Goal: Task Accomplishment & Management: Complete application form

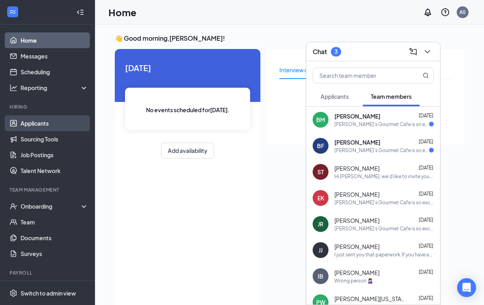
click at [58, 125] on link "Applicants" at bounding box center [55, 124] width 68 height 16
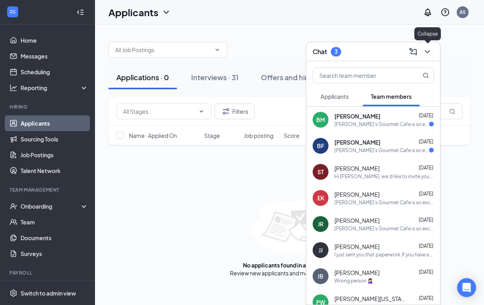
click at [429, 53] on icon "ChevronDown" at bounding box center [427, 51] width 9 height 9
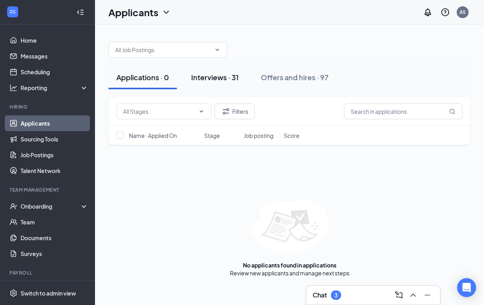
click at [216, 73] on div "Interviews · 31" at bounding box center [214, 77] width 47 height 10
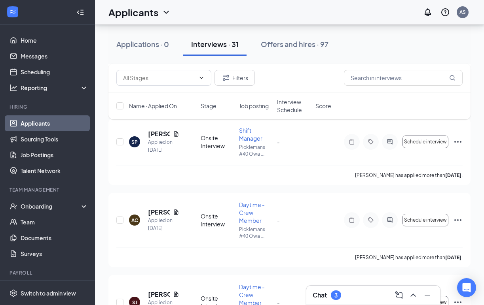
scroll to position [1337, 0]
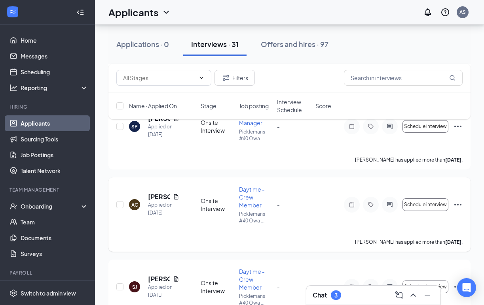
click at [458, 202] on icon "Ellipses" at bounding box center [457, 204] width 9 height 9
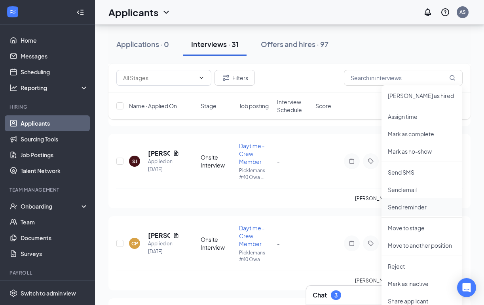
scroll to position [1469, 0]
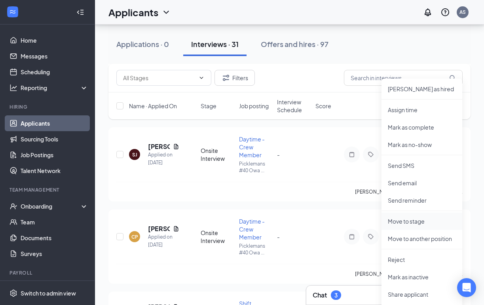
click at [415, 223] on p "Move to stage" at bounding box center [422, 222] width 68 height 8
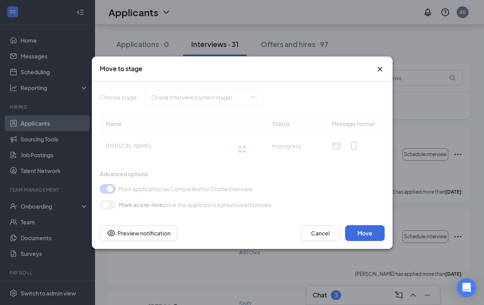
type input "Hiring Complete (final stage)"
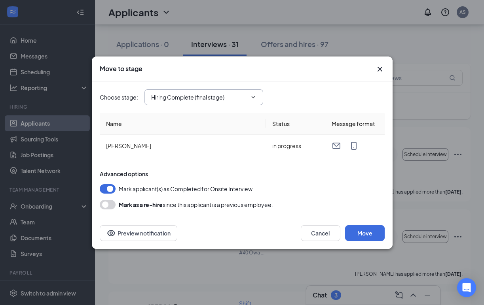
click at [246, 98] on input "Hiring Complete (final stage)" at bounding box center [199, 97] width 96 height 9
click at [231, 146] on div "Hiring Complete (final stage)" at bounding box center [194, 148] width 73 height 9
click at [364, 233] on button "Move" at bounding box center [365, 234] width 40 height 16
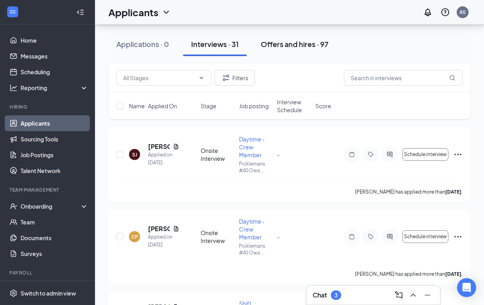
click at [288, 45] on div "Offers and hires · 97" at bounding box center [295, 44] width 68 height 10
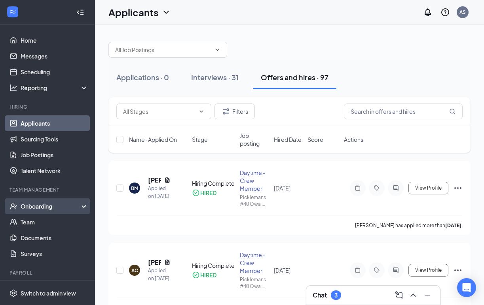
click at [32, 207] on div "Onboarding" at bounding box center [51, 207] width 61 height 8
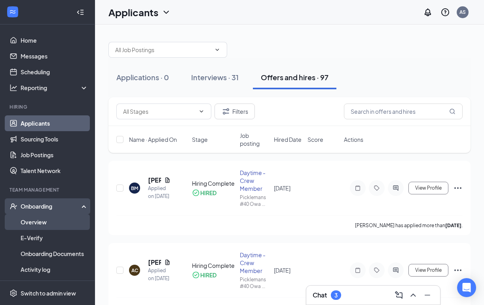
click at [35, 220] on link "Overview" at bounding box center [55, 222] width 68 height 16
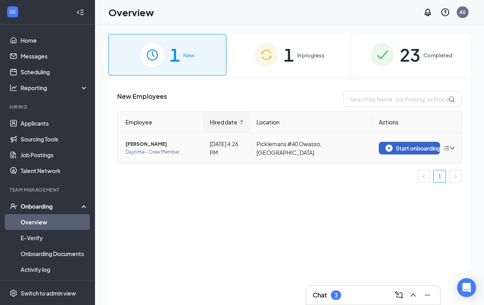
click at [411, 144] on button "Start onboarding" at bounding box center [409, 148] width 61 height 13
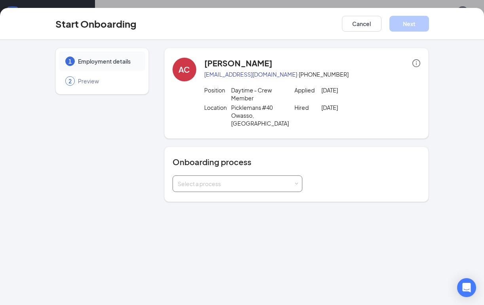
click at [250, 176] on div "Select a process" at bounding box center [237, 184] width 119 height 16
click at [222, 206] on span "In-Store Onboarding" at bounding box center [202, 206] width 55 height 7
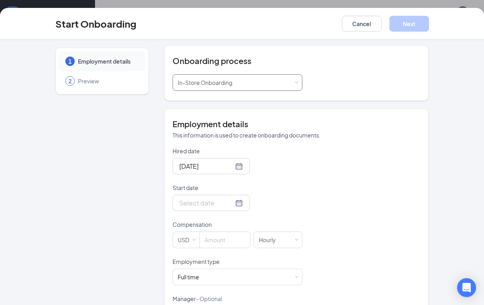
scroll to position [102, 0]
click at [231, 197] on div at bounding box center [211, 202] width 64 height 10
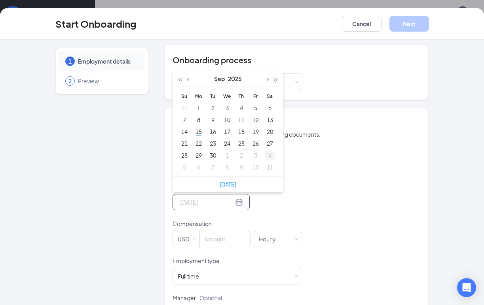
type input "[DATE]"
click at [201, 151] on div "29" at bounding box center [198, 155] width 9 height 9
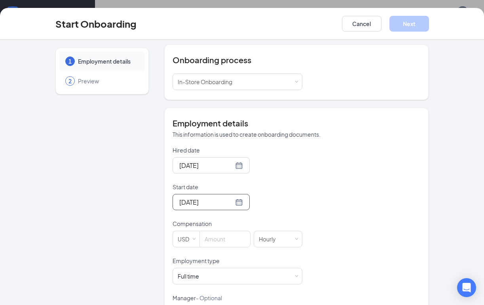
scroll to position [129, 0]
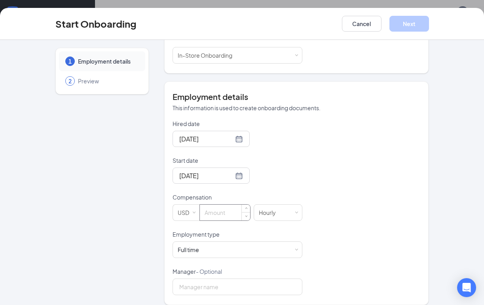
click at [229, 205] on input at bounding box center [225, 213] width 50 height 16
type input "12"
click at [242, 242] on div "Full time Works 30+ hours per week and is reasonably expected to work" at bounding box center [237, 250] width 119 height 16
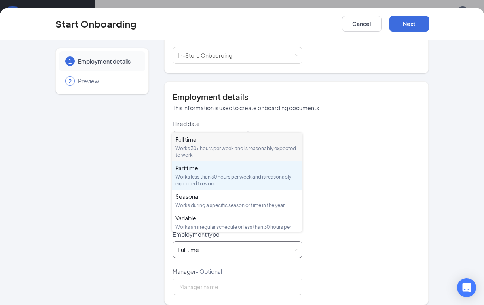
click at [231, 175] on div "Works less than 30 hours per week and is reasonably expected to work" at bounding box center [236, 180] width 123 height 13
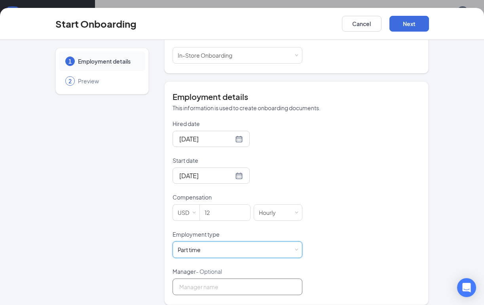
click at [207, 279] on input "Manager - Optional" at bounding box center [238, 287] width 130 height 17
click at [366, 161] on div "Hired date [DATE] Start date [DATE] [DATE] Su Mo Tu We Th Fr Sa 31 1 2 3 4 5 6 …" at bounding box center [297, 208] width 248 height 176
click at [409, 18] on button "Next" at bounding box center [409, 24] width 40 height 16
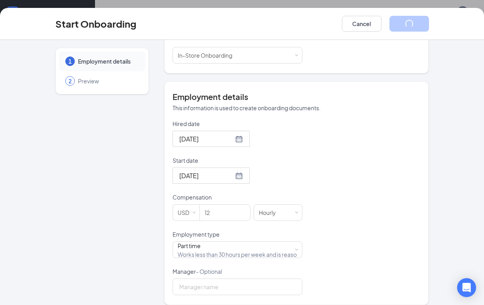
scroll to position [0, 0]
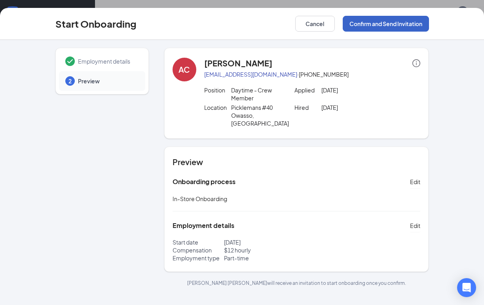
click at [392, 21] on button "Confirm and Send Invitation" at bounding box center [386, 24] width 86 height 16
